Goal: Information Seeking & Learning: Learn about a topic

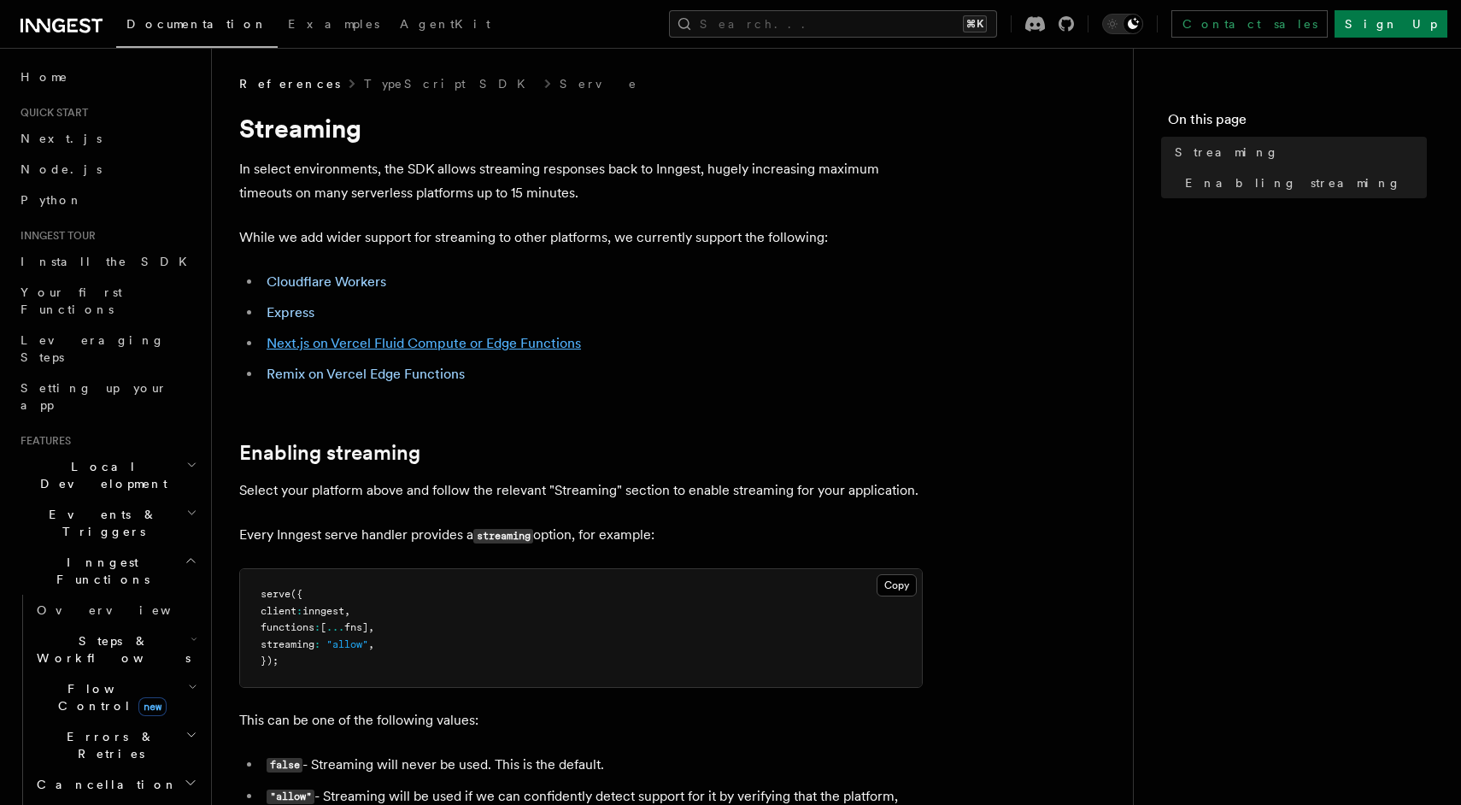
click at [401, 342] on link "Next.js on Vercel Fluid Compute or Edge Functions" at bounding box center [424, 343] width 314 height 16
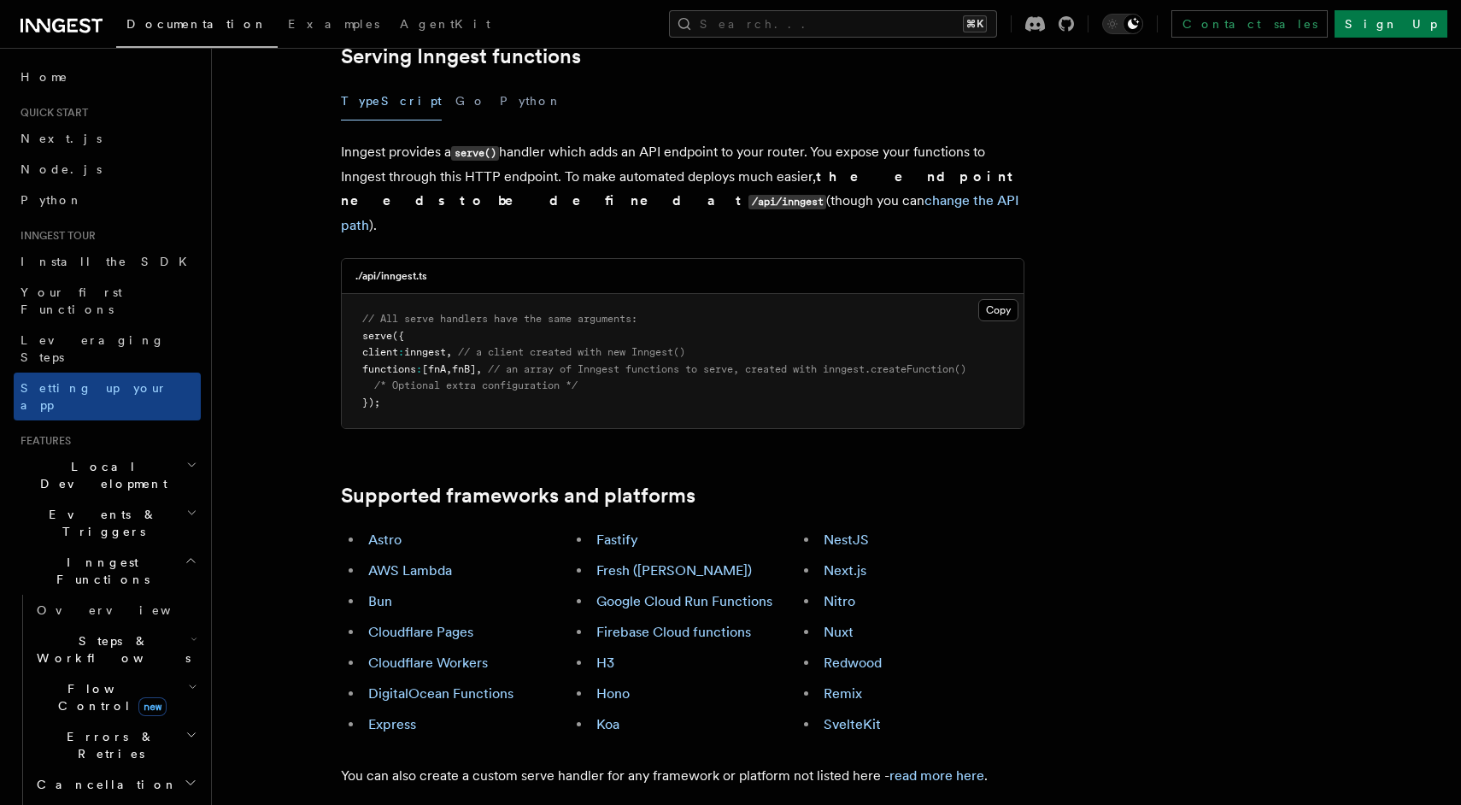
scroll to position [653, 0]
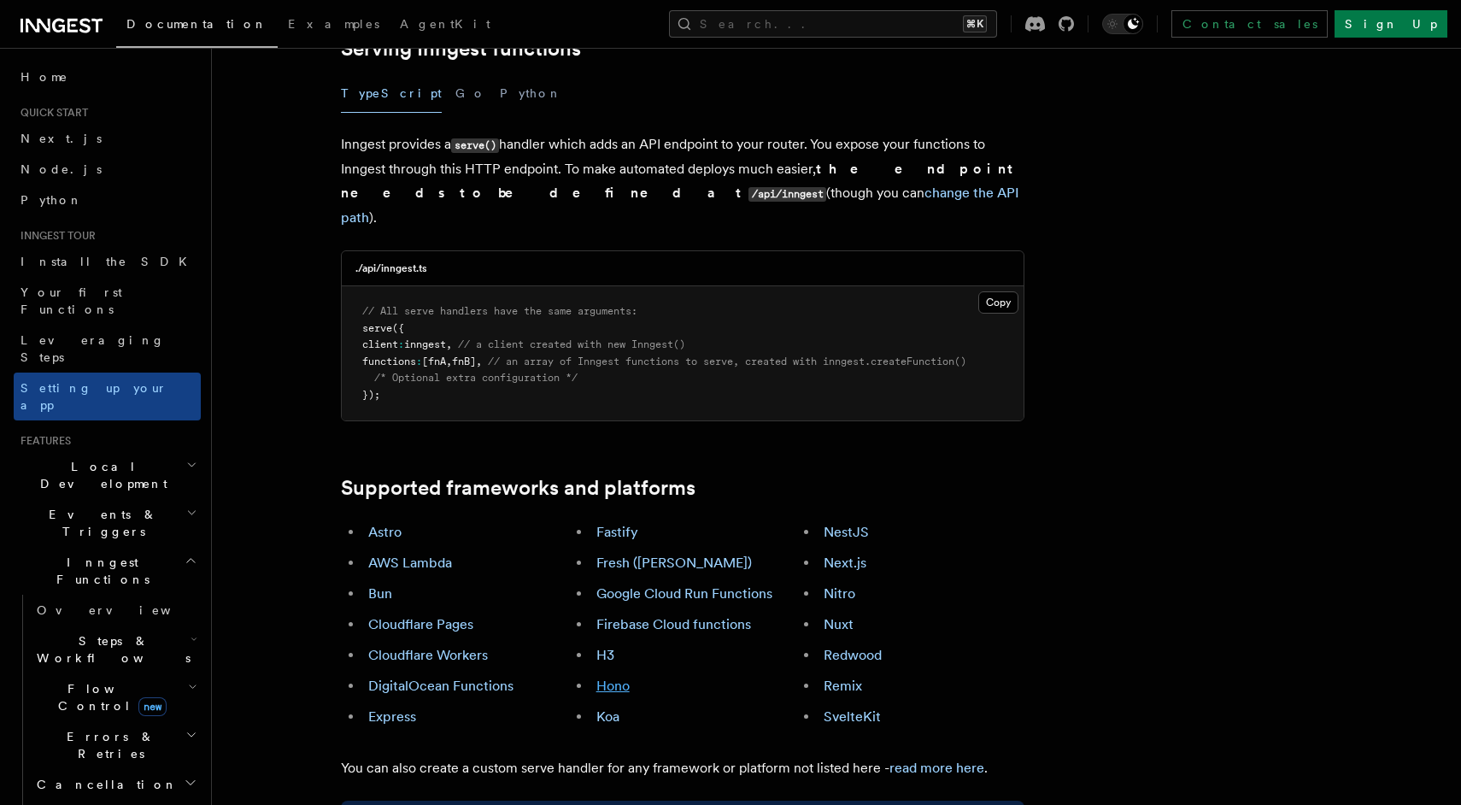
click at [608, 677] on link "Hono" at bounding box center [612, 685] width 33 height 16
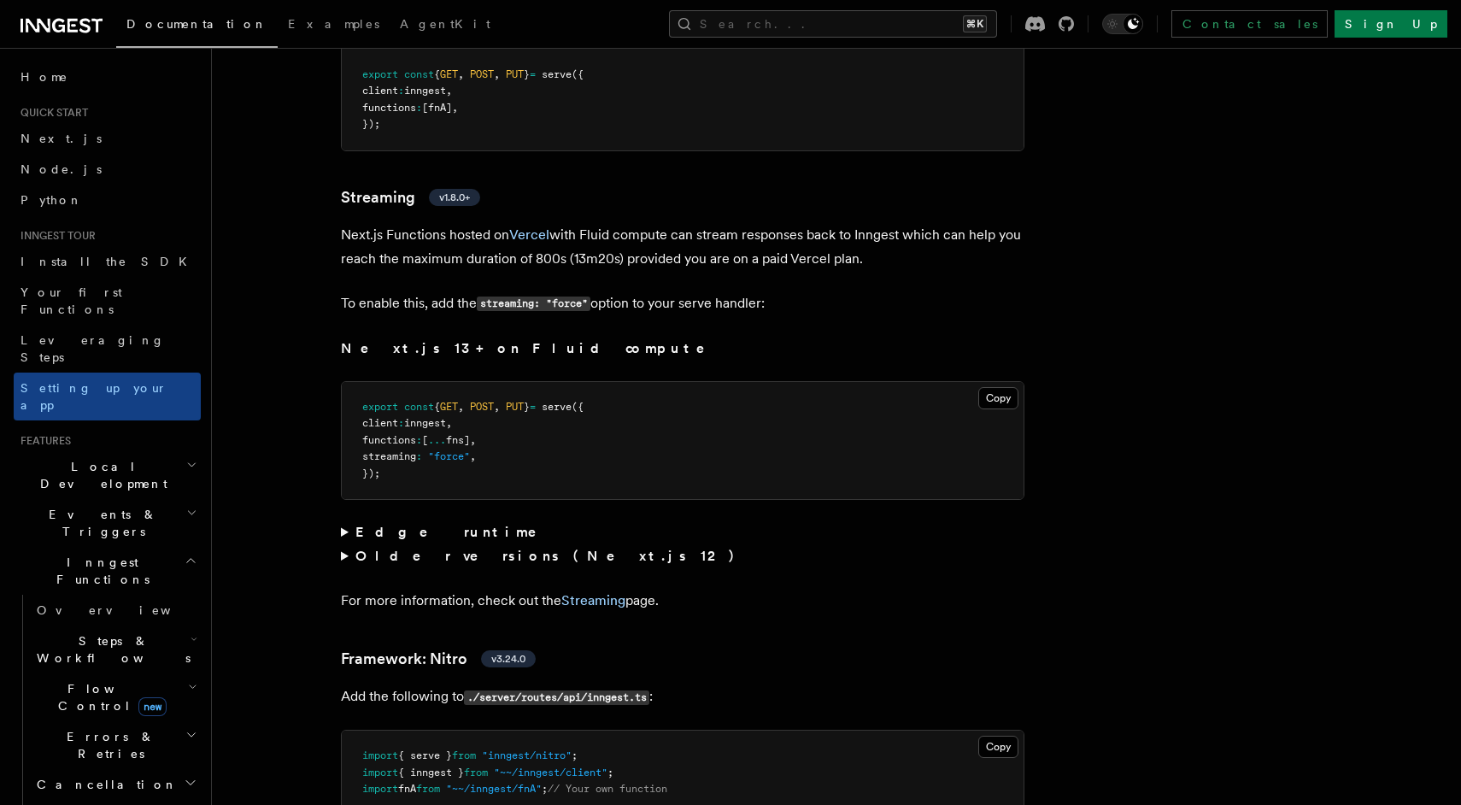
scroll to position [10771, 0]
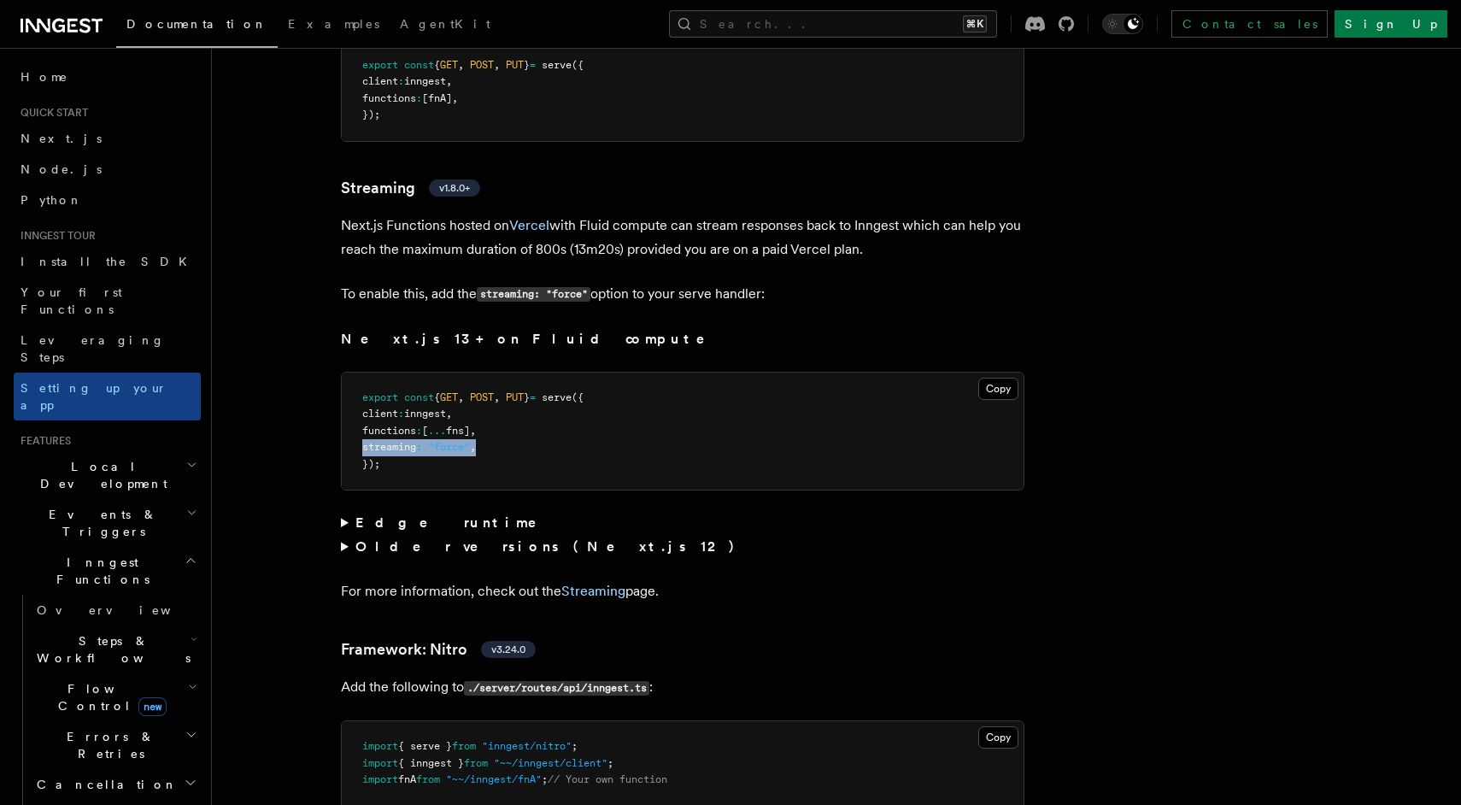
drag, startPoint x: 504, startPoint y: 393, endPoint x: 364, endPoint y: 392, distance: 140.1
click at [364, 392] on pre "export const { GET , POST , PUT } = serve ({ client : inngest , functions : [ .…" at bounding box center [683, 431] width 682 height 118
copy span "streaming : "force" ,"
click at [561, 535] on summary "Older versions (Next.js 12)" at bounding box center [682, 547] width 683 height 24
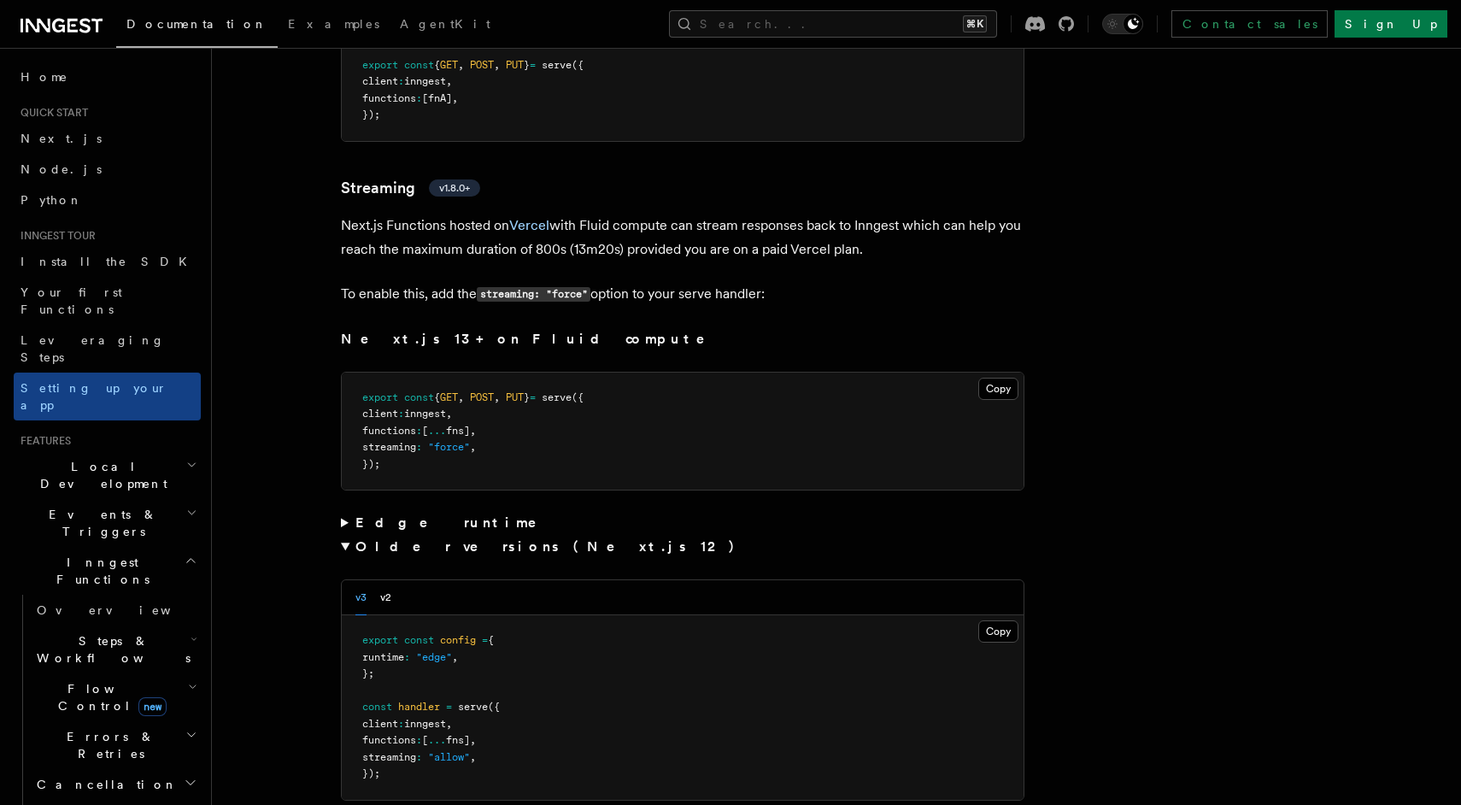
click at [561, 535] on summary "Older versions (Next.js 12)" at bounding box center [682, 547] width 683 height 24
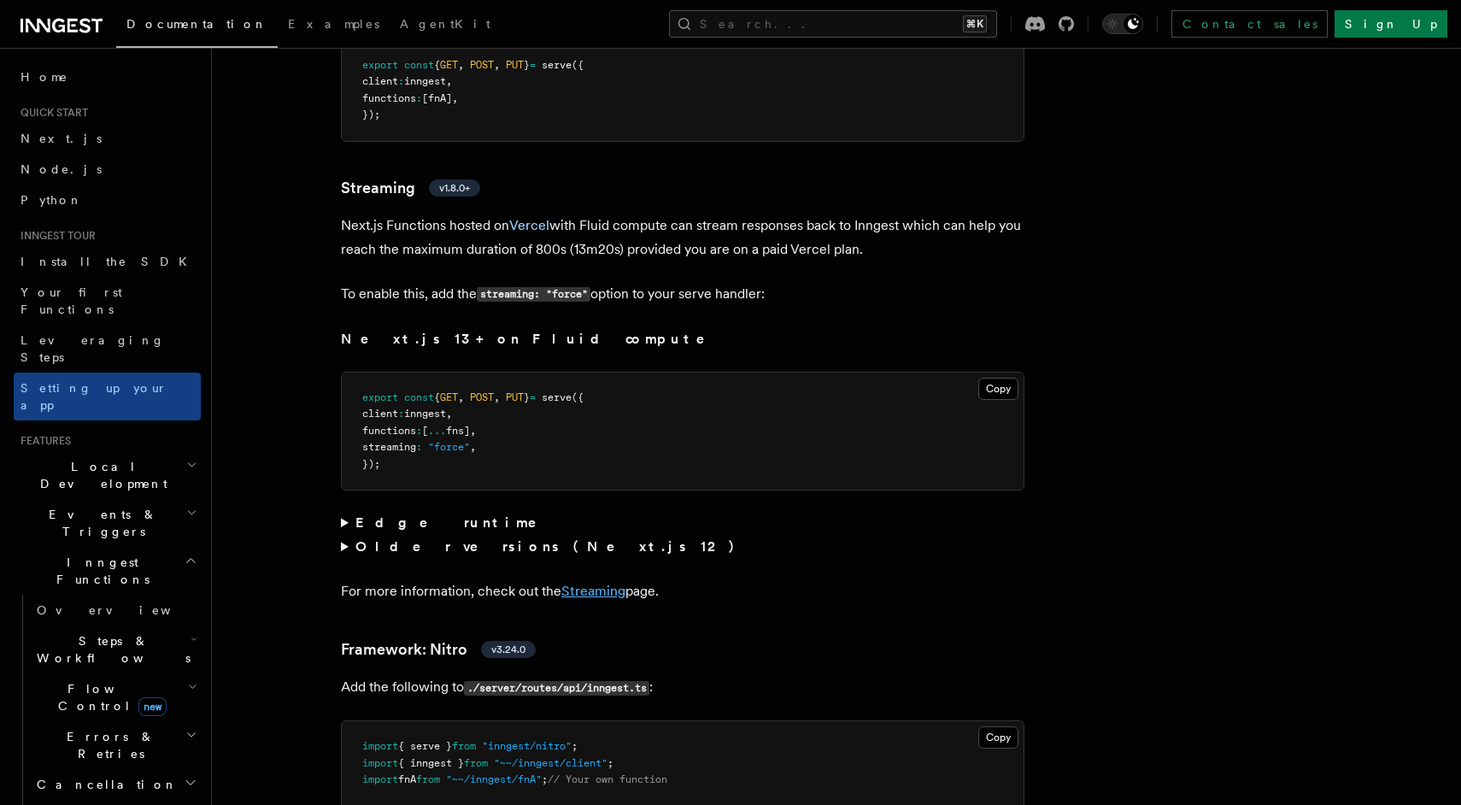
click at [599, 583] on link "Streaming" at bounding box center [593, 591] width 64 height 16
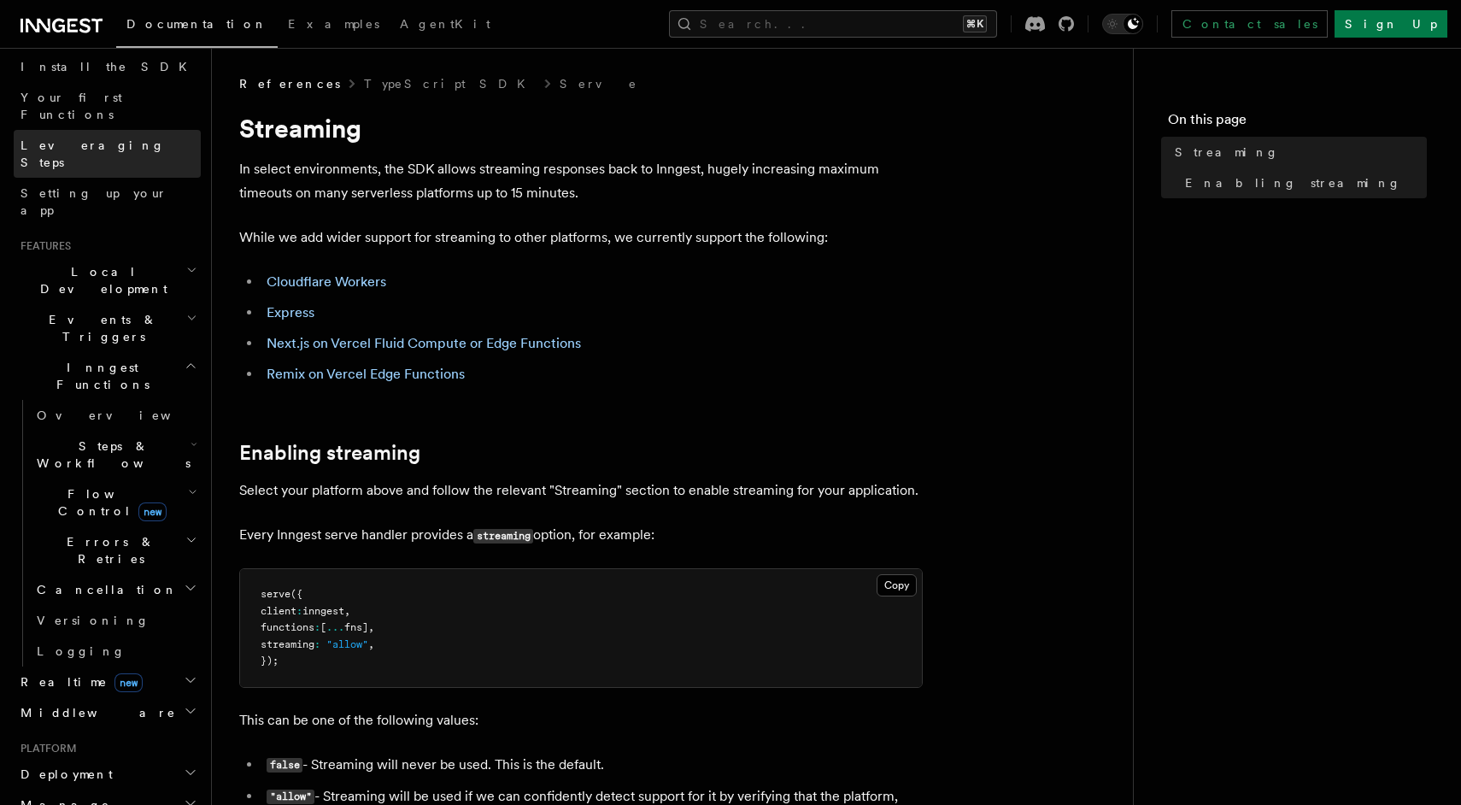
scroll to position [202, 0]
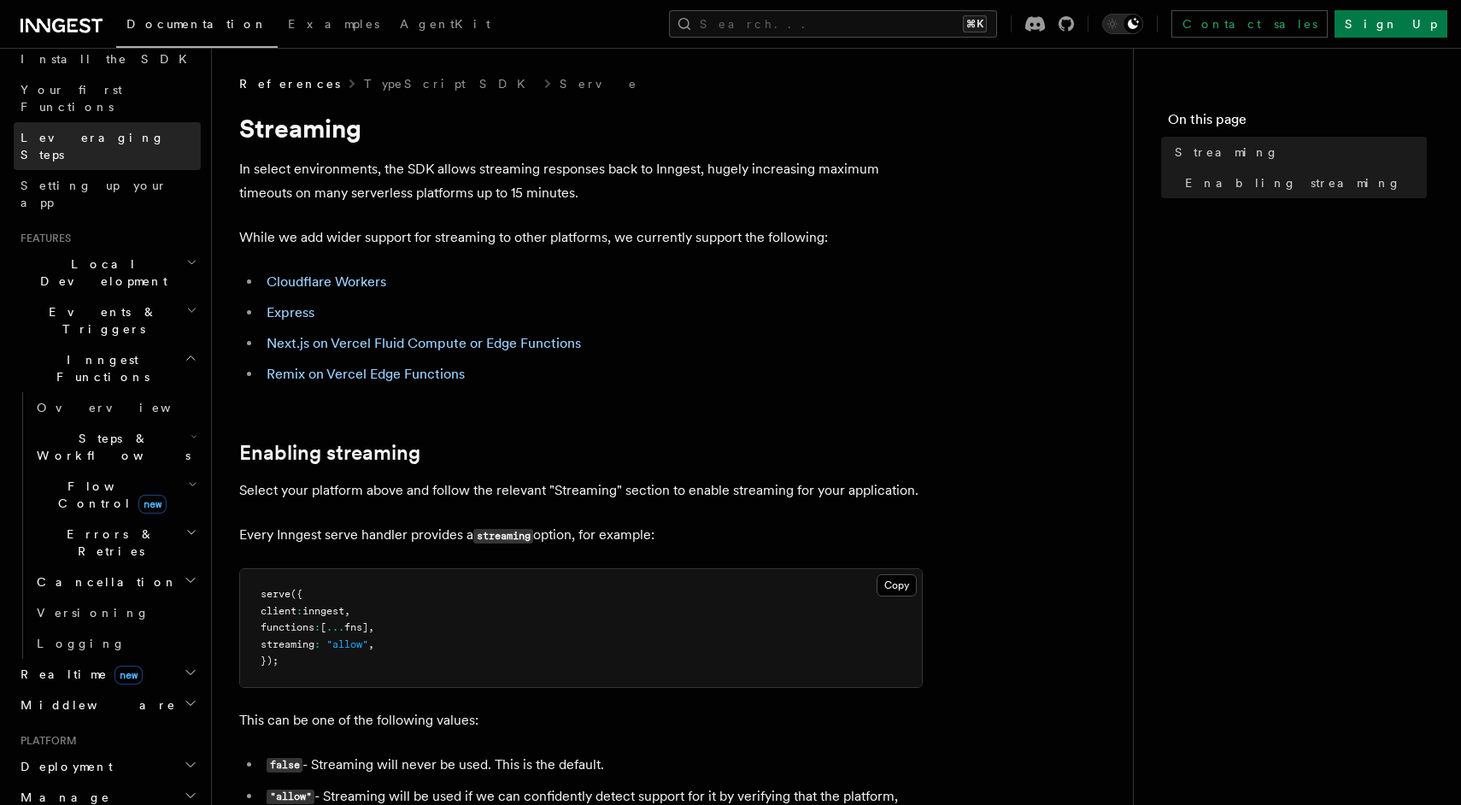
click at [89, 129] on span "Leveraging Steps" at bounding box center [111, 146] width 180 height 34
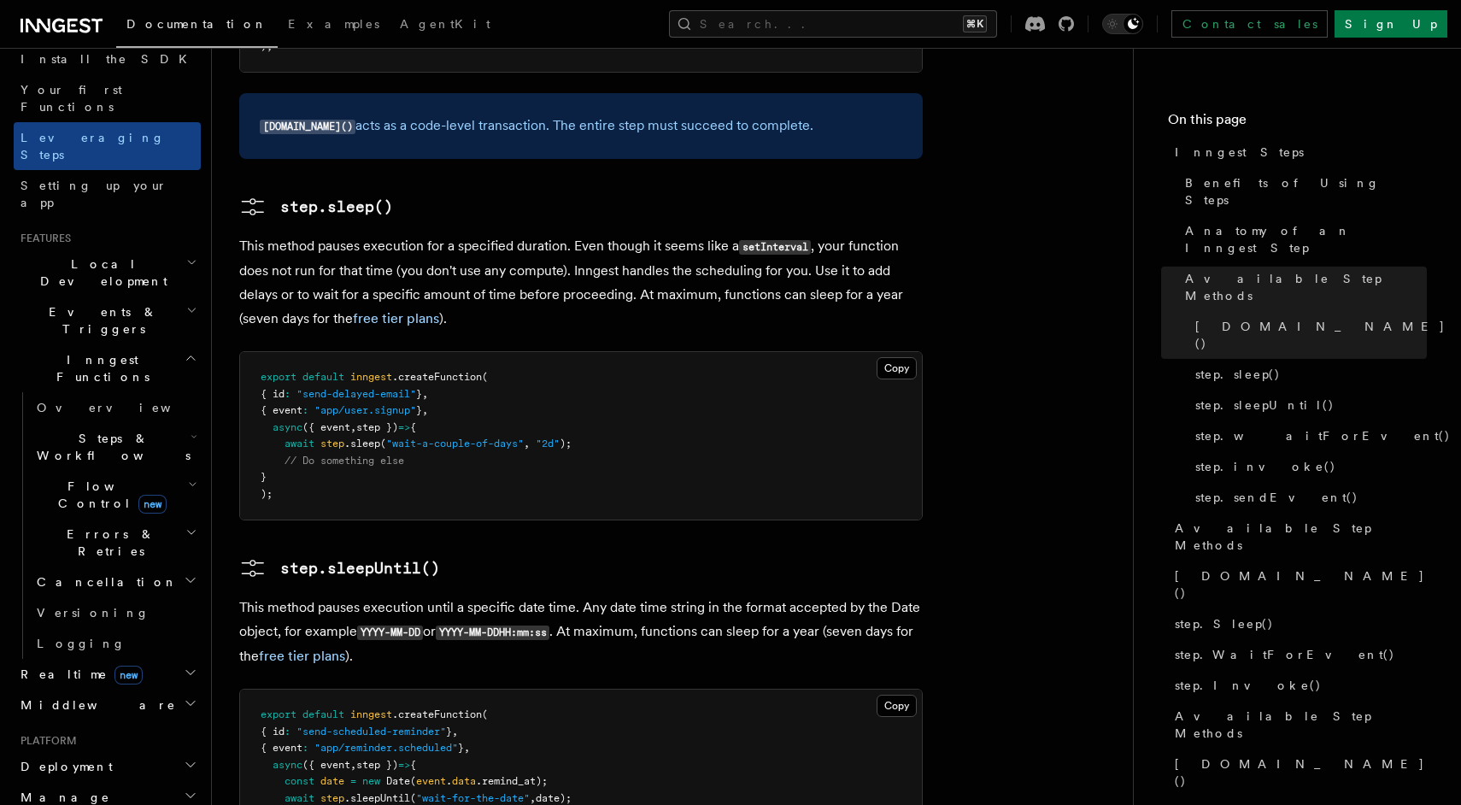
scroll to position [1885, 0]
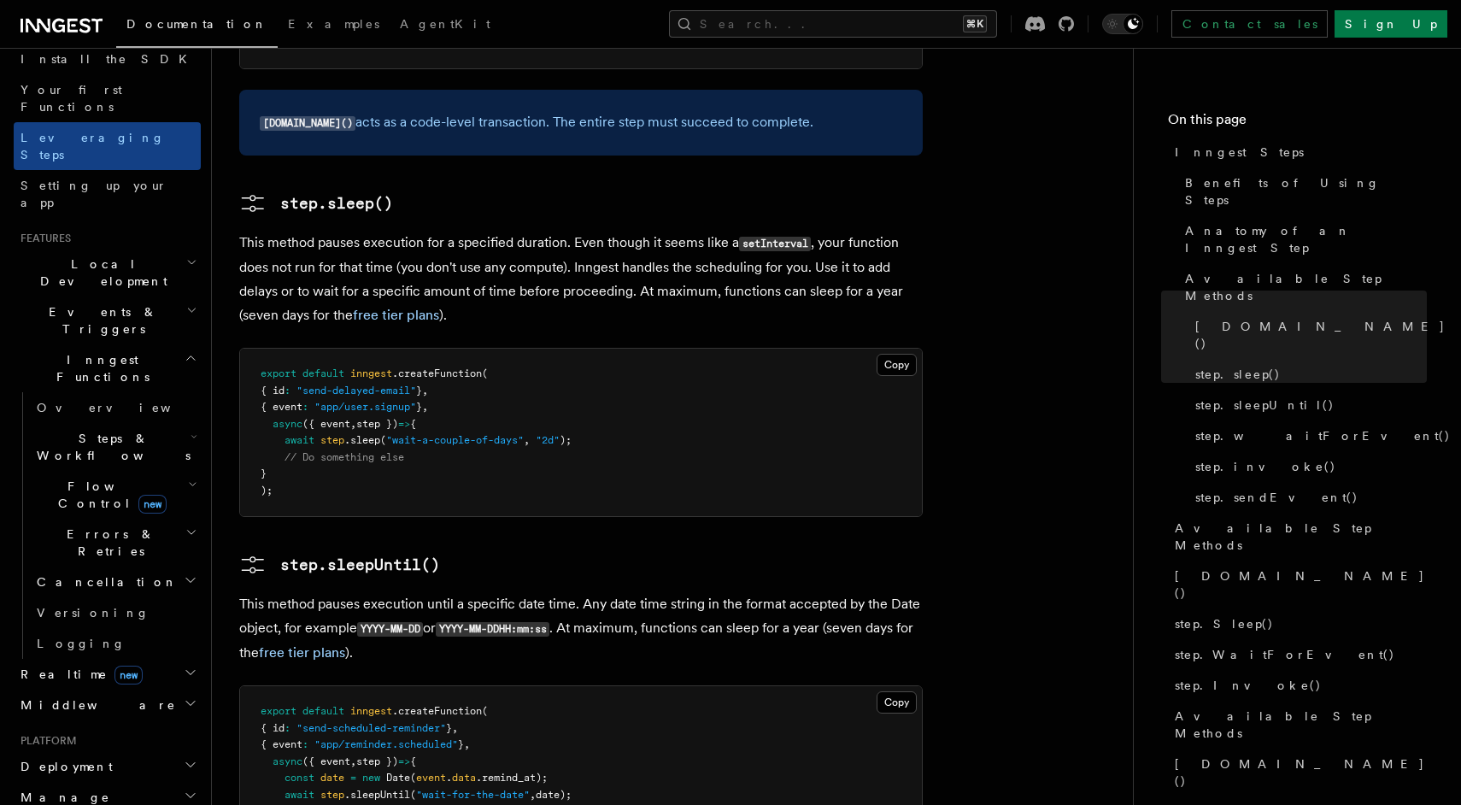
click at [191, 477] on icon "button" at bounding box center [192, 484] width 9 height 14
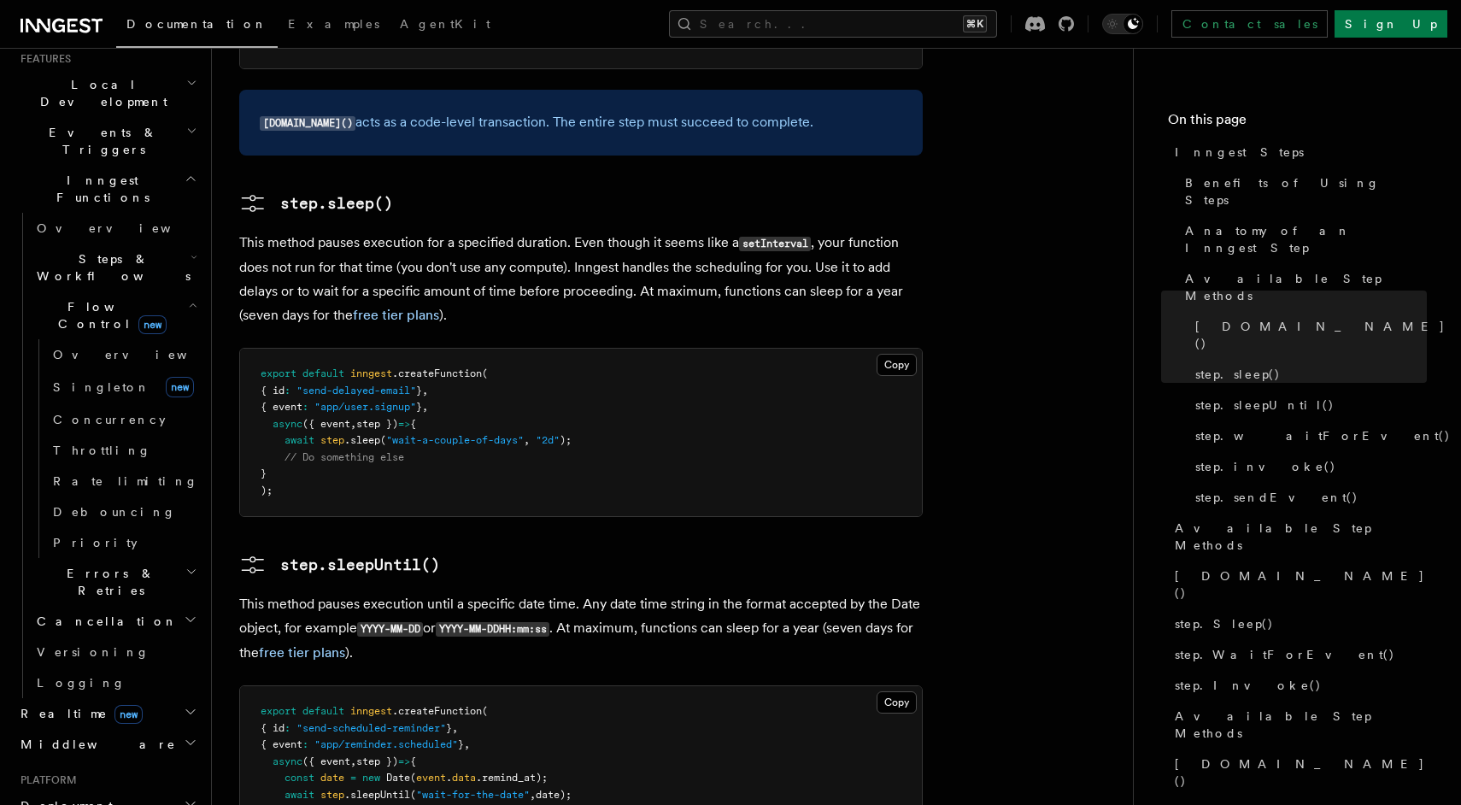
scroll to position [405, 0]
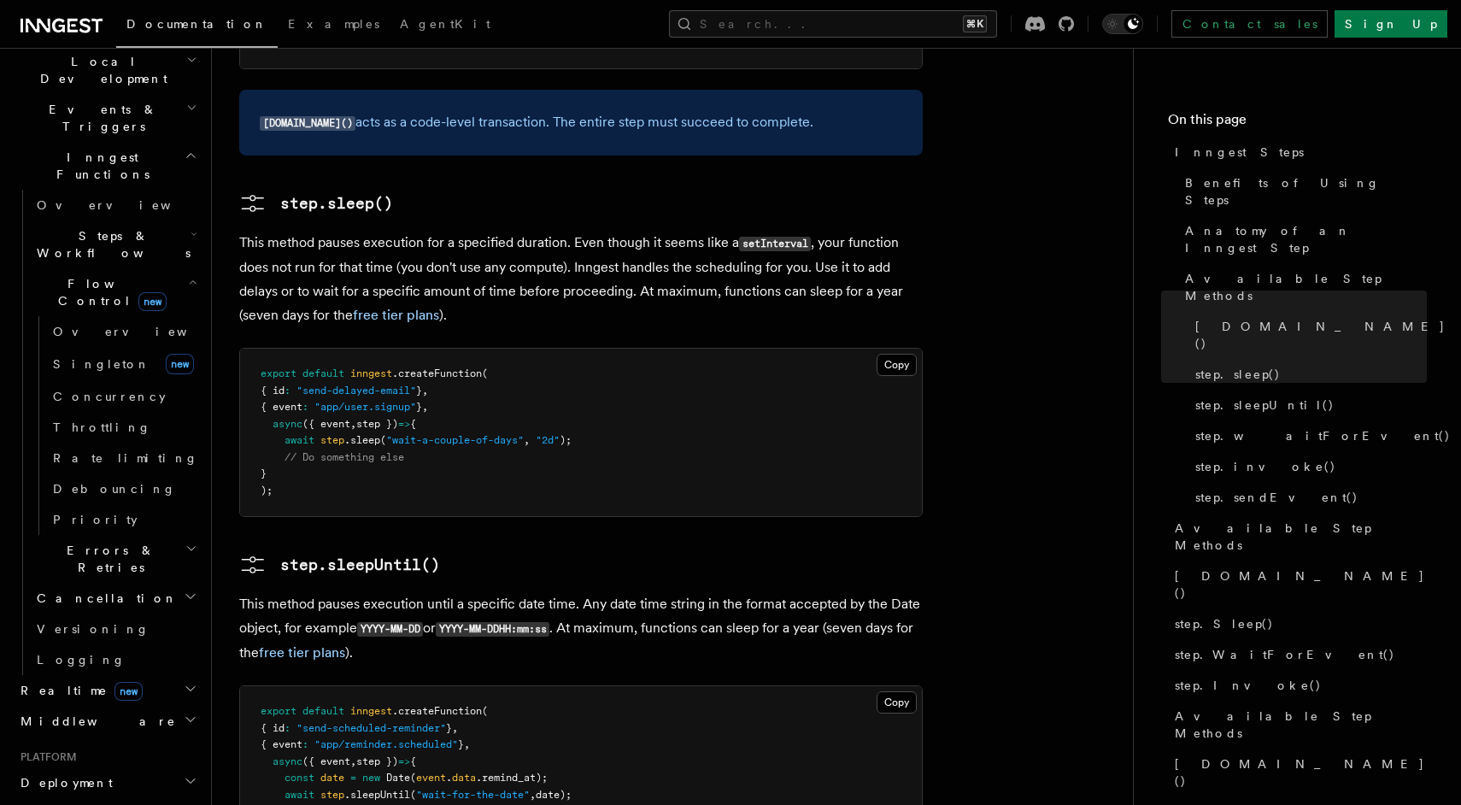
click at [184, 682] on icon "button" at bounding box center [191, 689] width 14 height 14
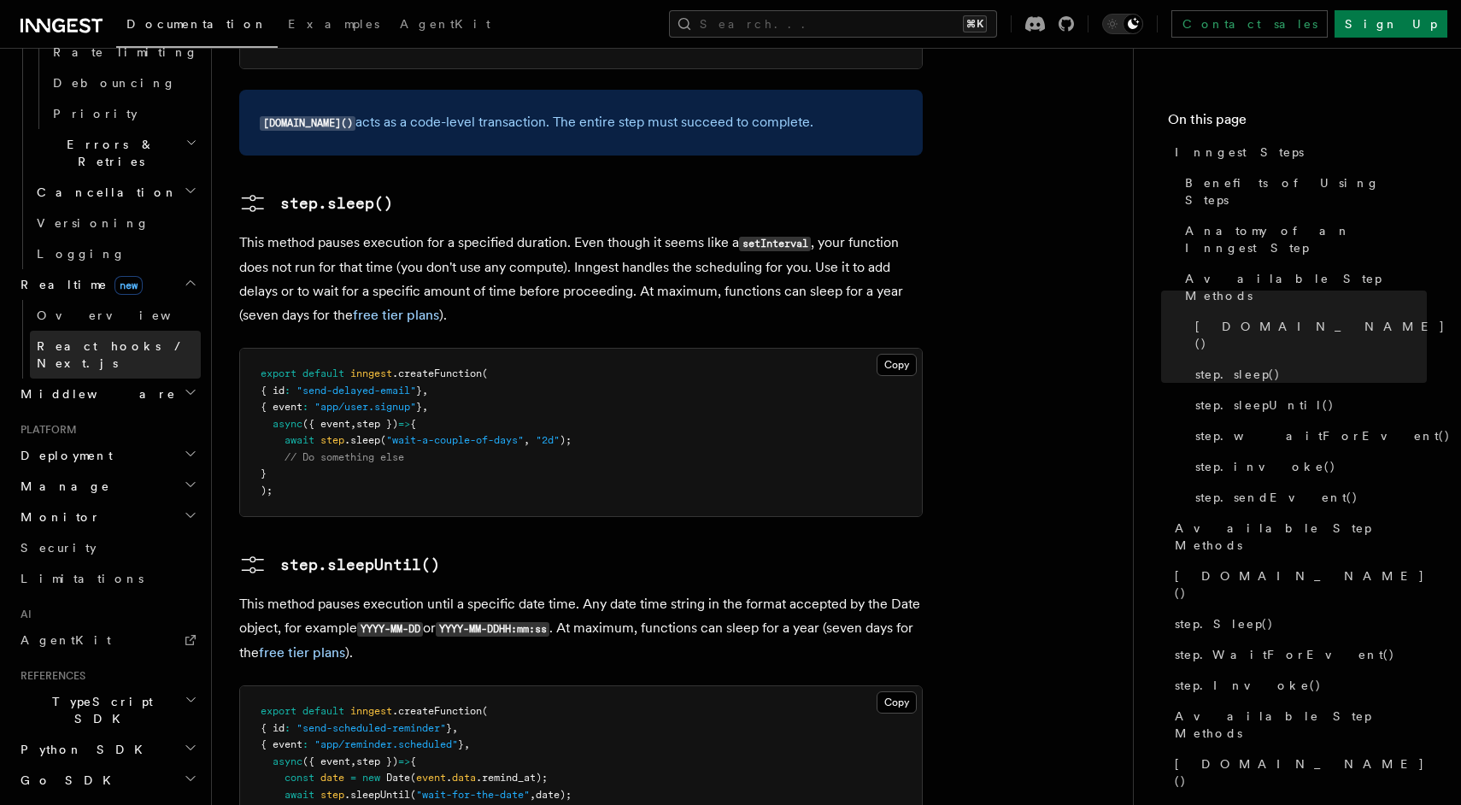
scroll to position [824, 0]
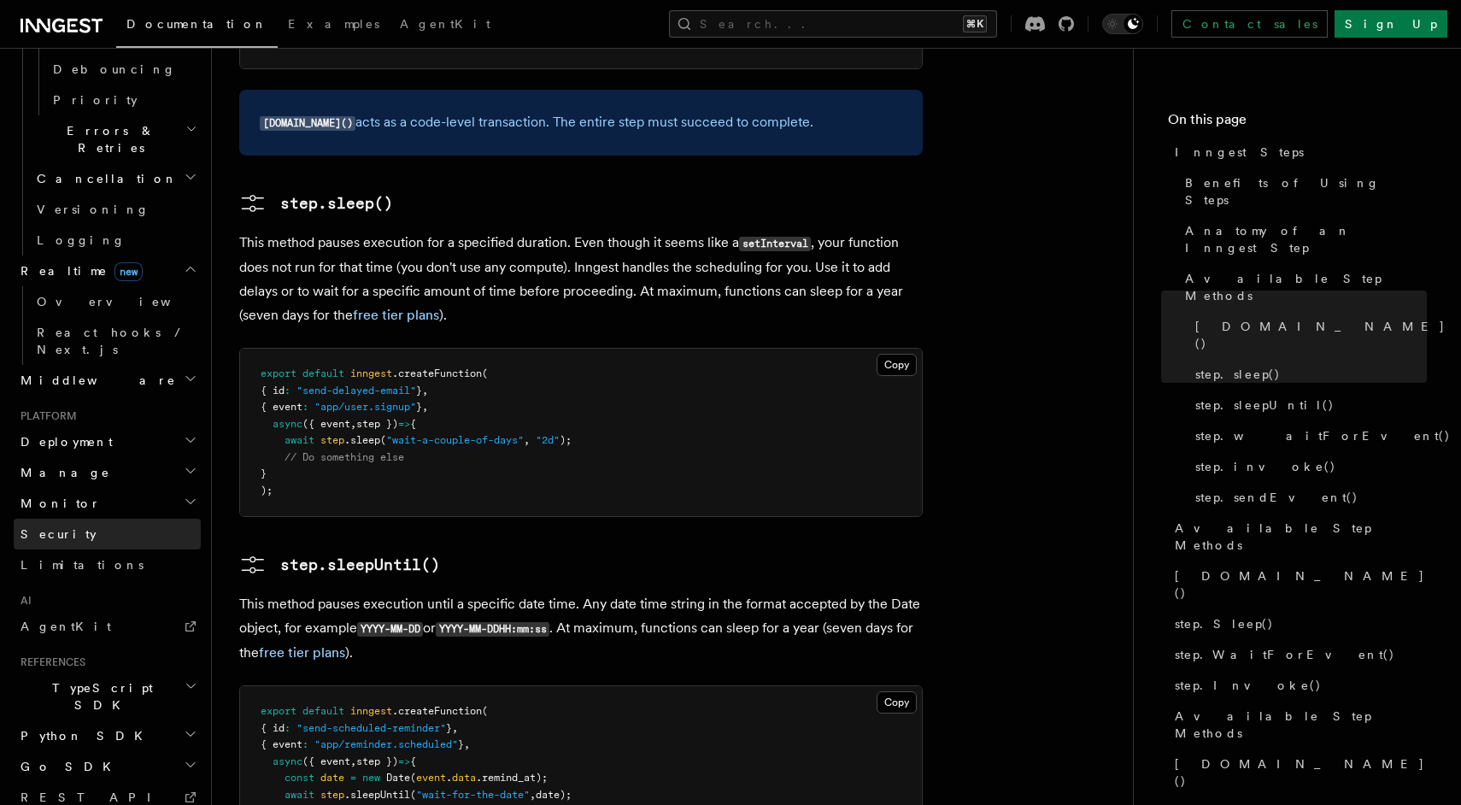
click at [136, 518] on link "Security" at bounding box center [107, 533] width 187 height 31
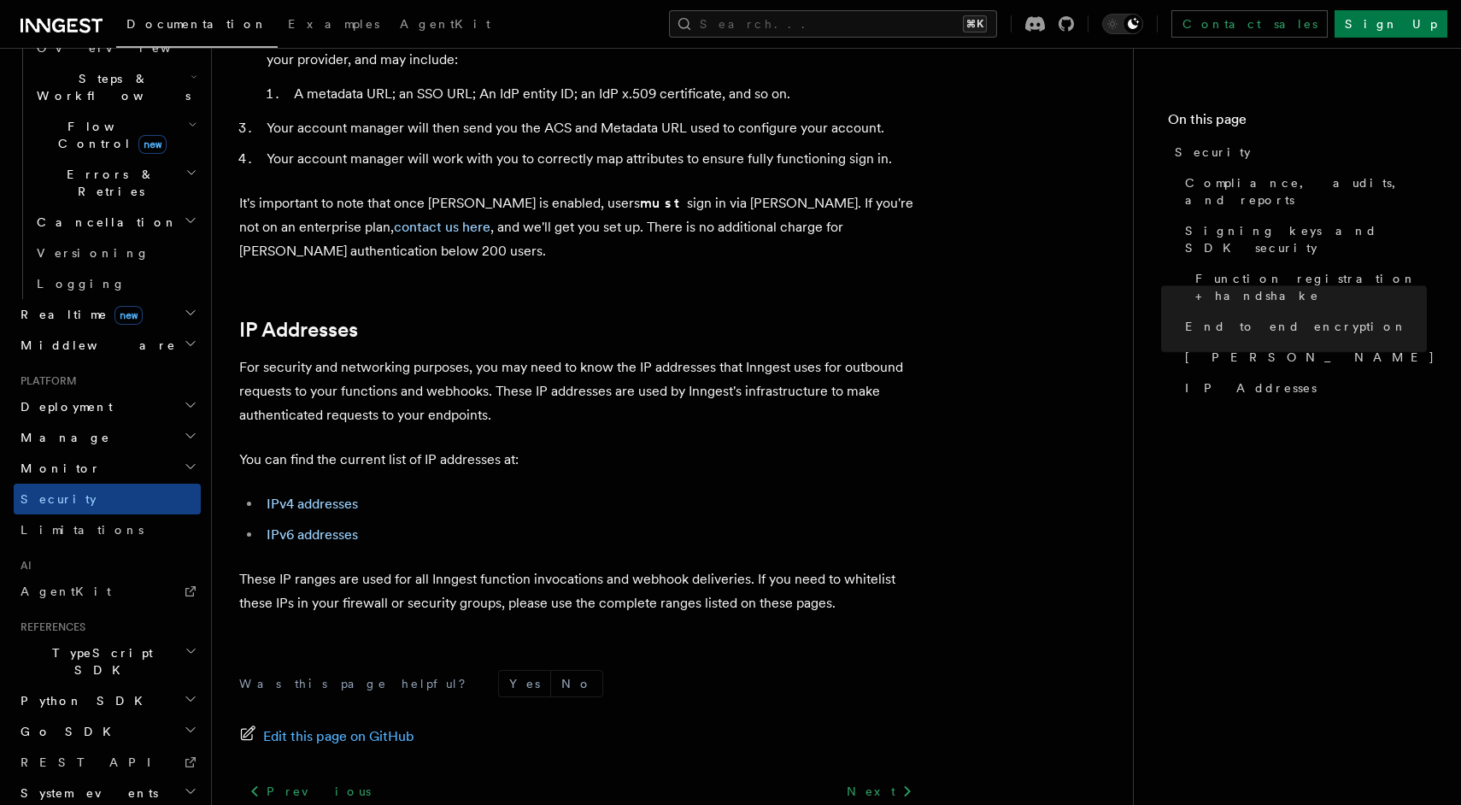
scroll to position [2138, 0]
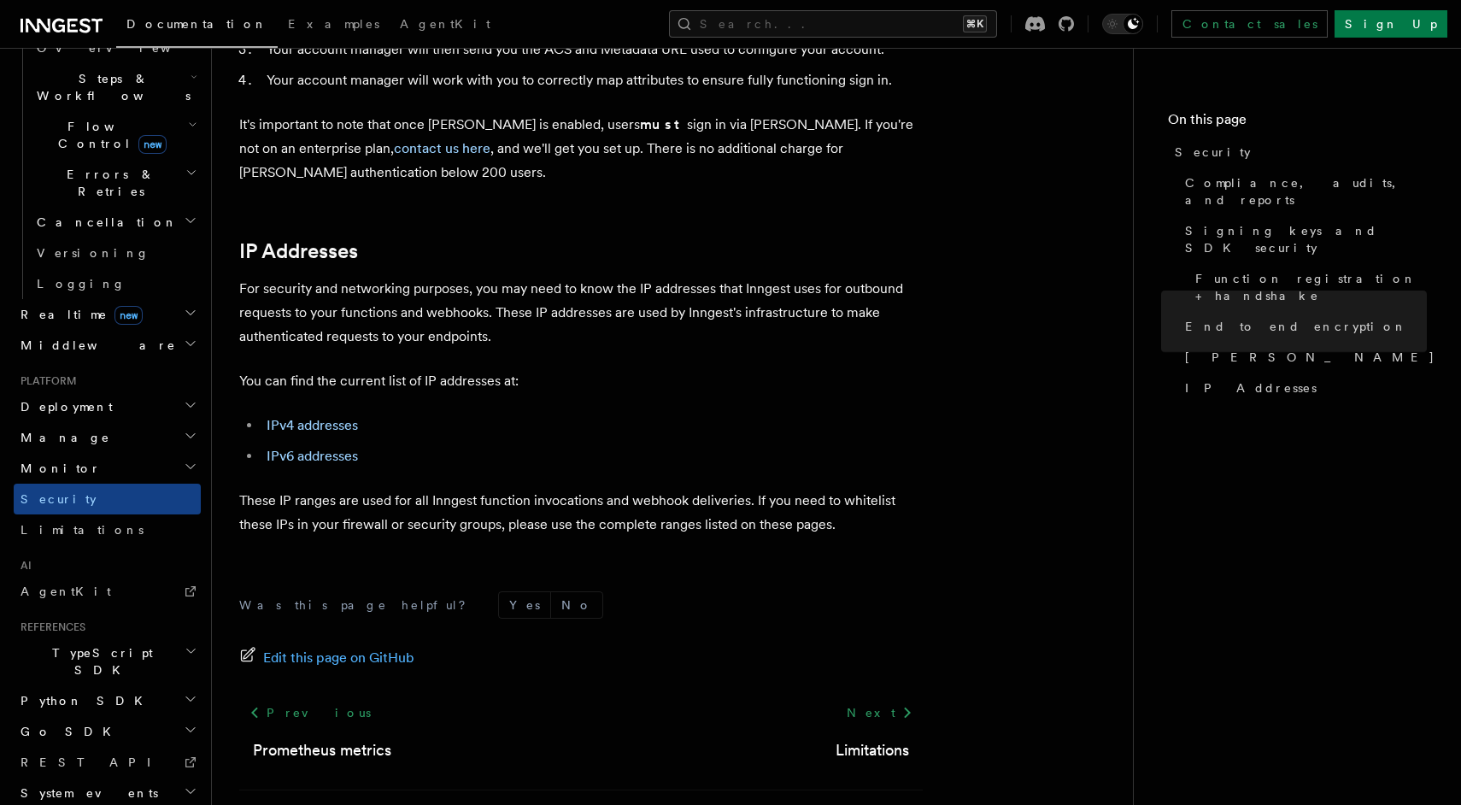
click at [144, 777] on h2 "System events" at bounding box center [107, 792] width 187 height 31
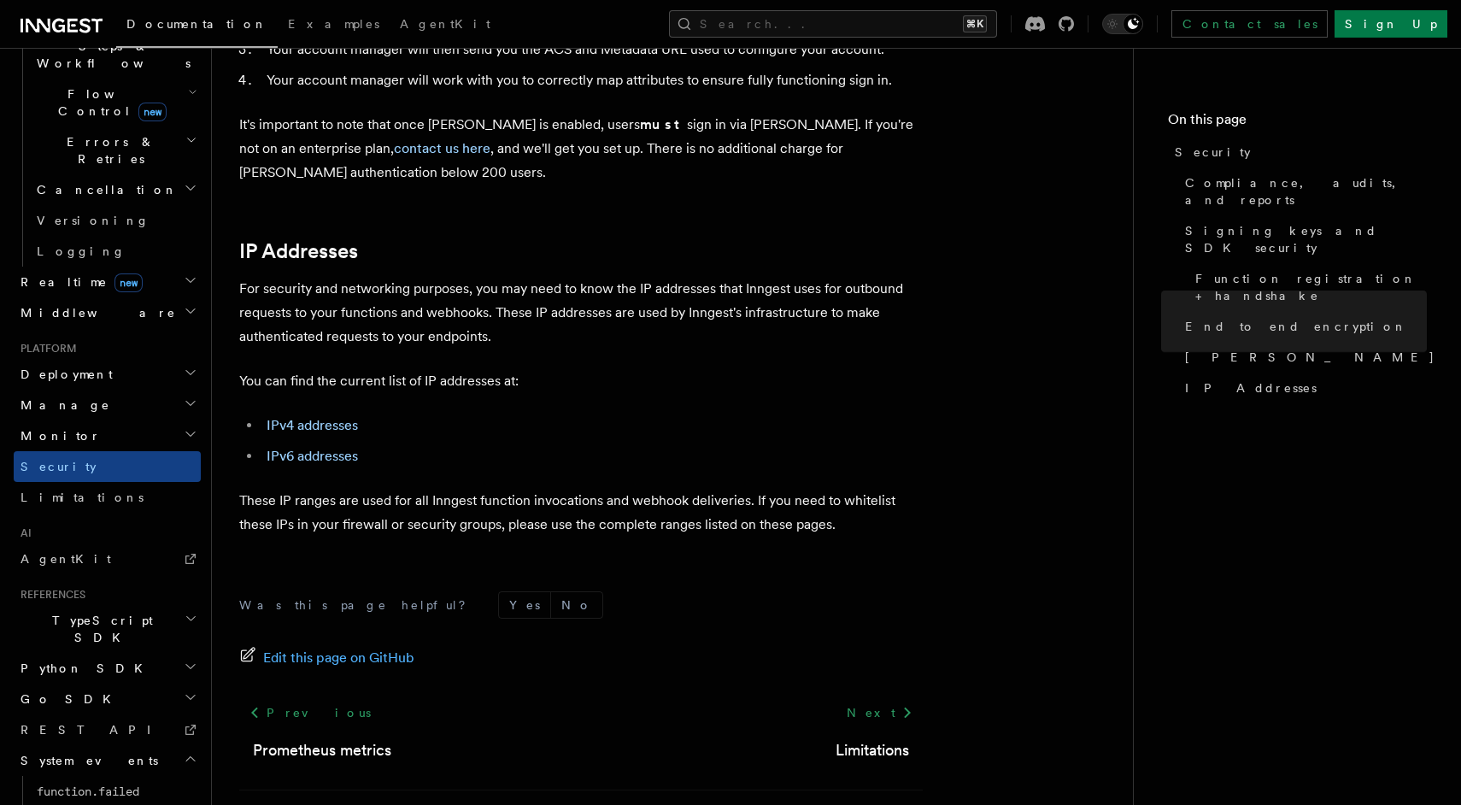
scroll to position [606, 0]
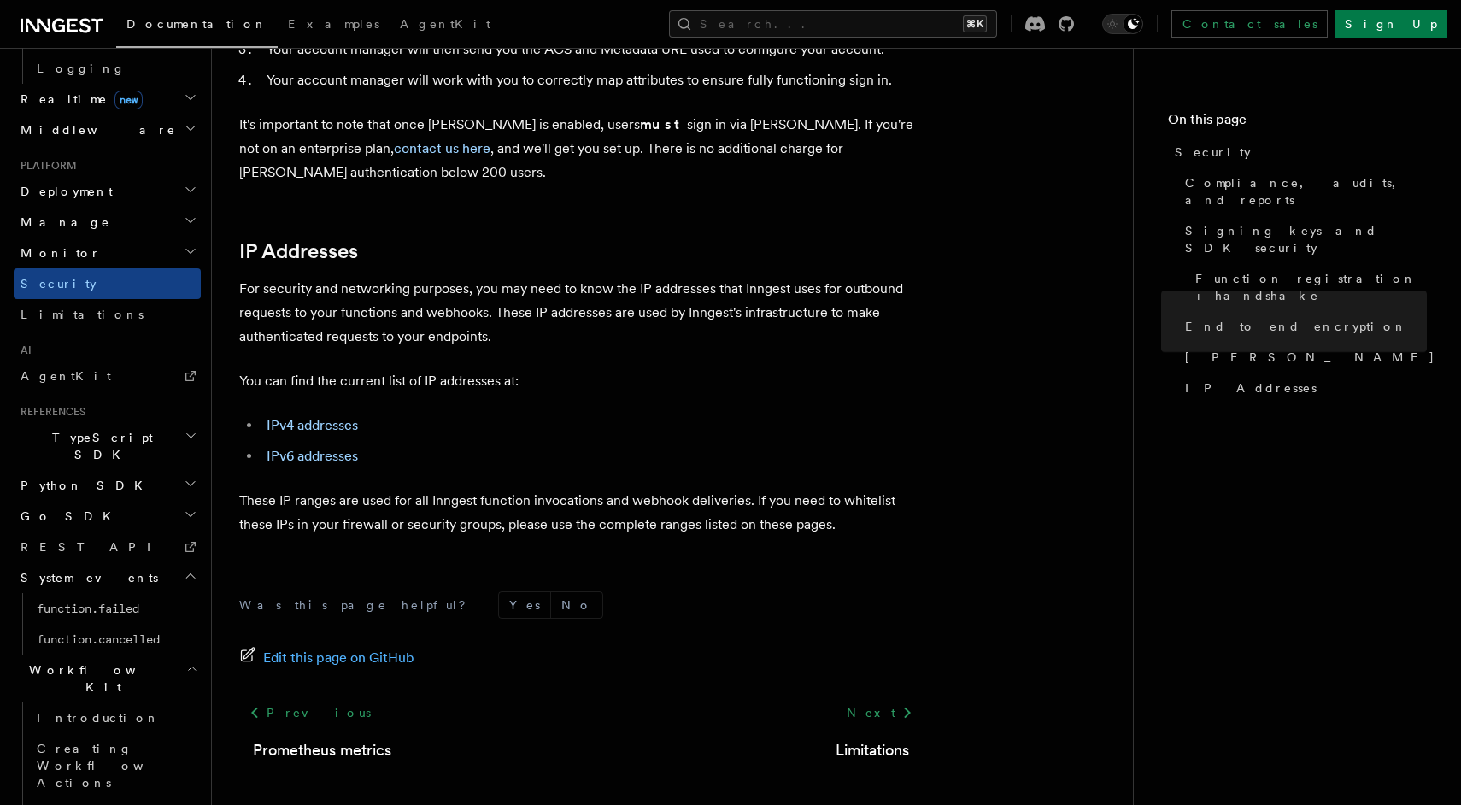
scroll to position [0, 0]
